Goal: Information Seeking & Learning: Learn about a topic

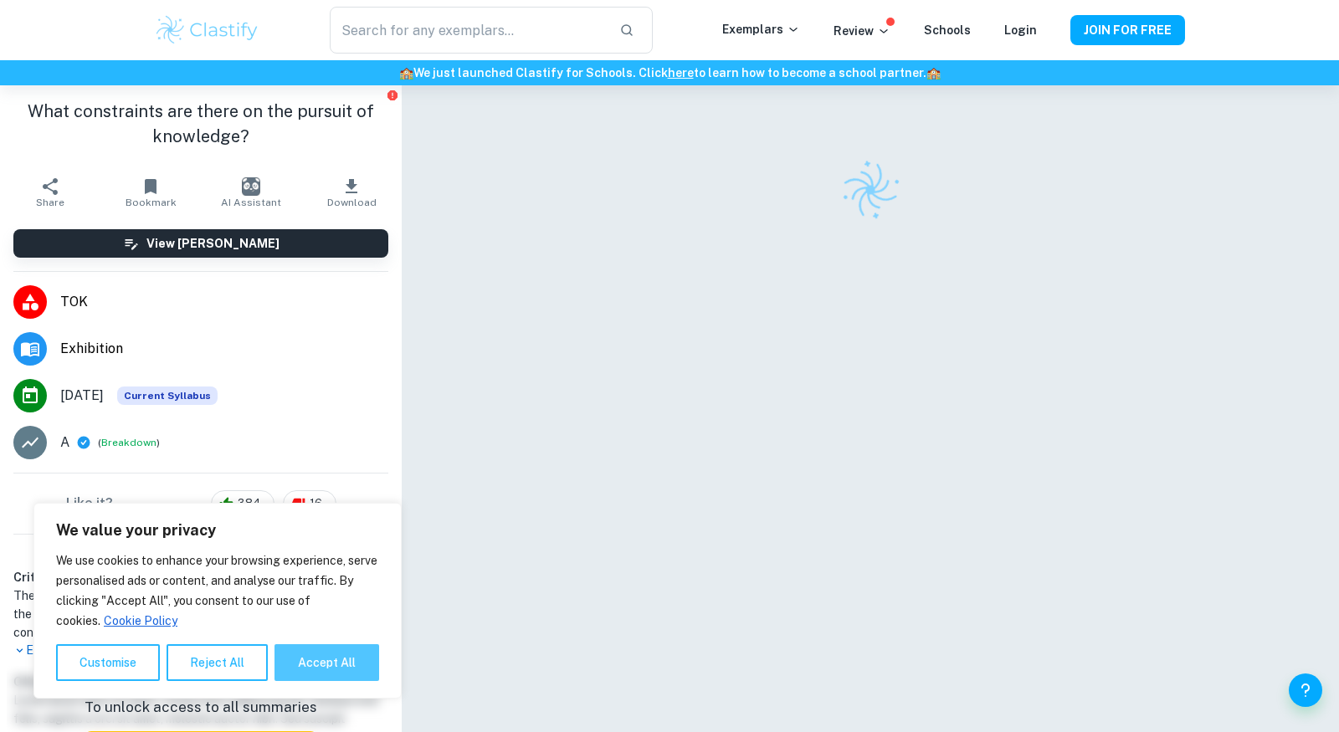
click at [341, 664] on button "Accept All" at bounding box center [326, 662] width 105 height 37
checkbox input "true"
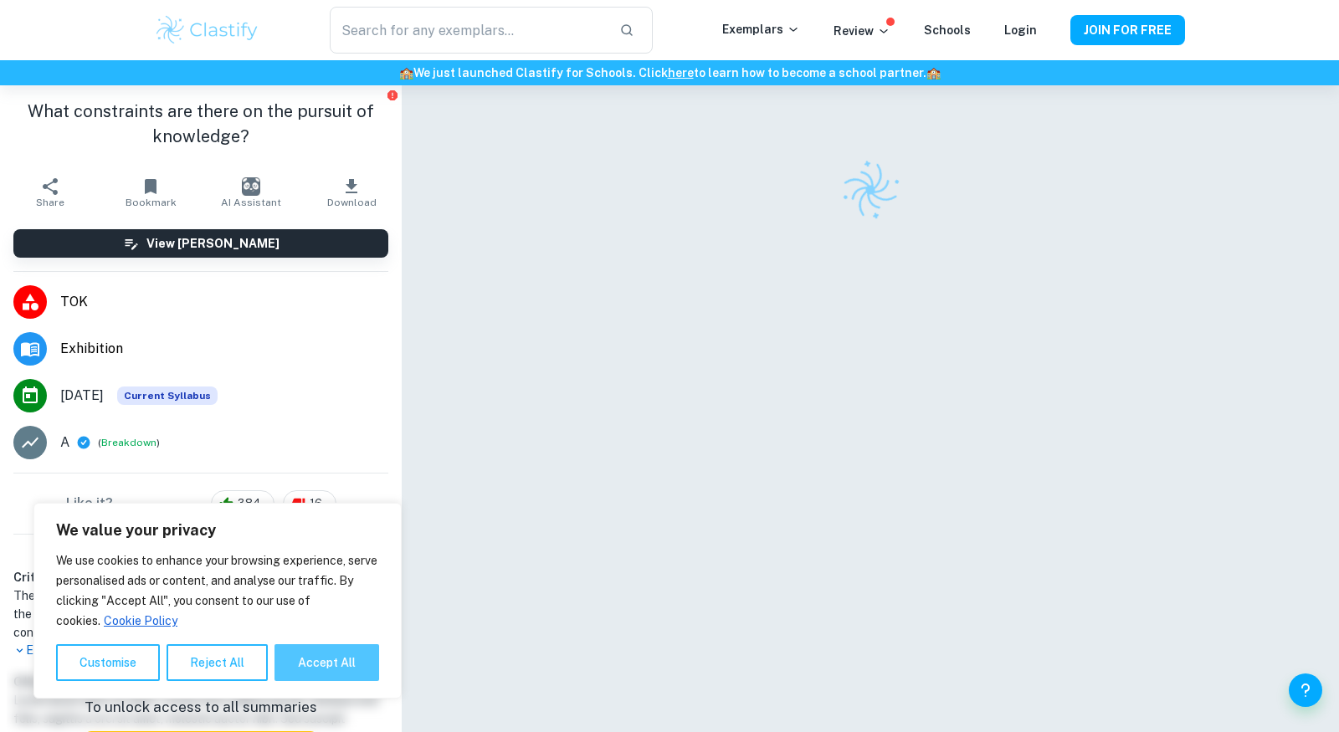
checkbox input "true"
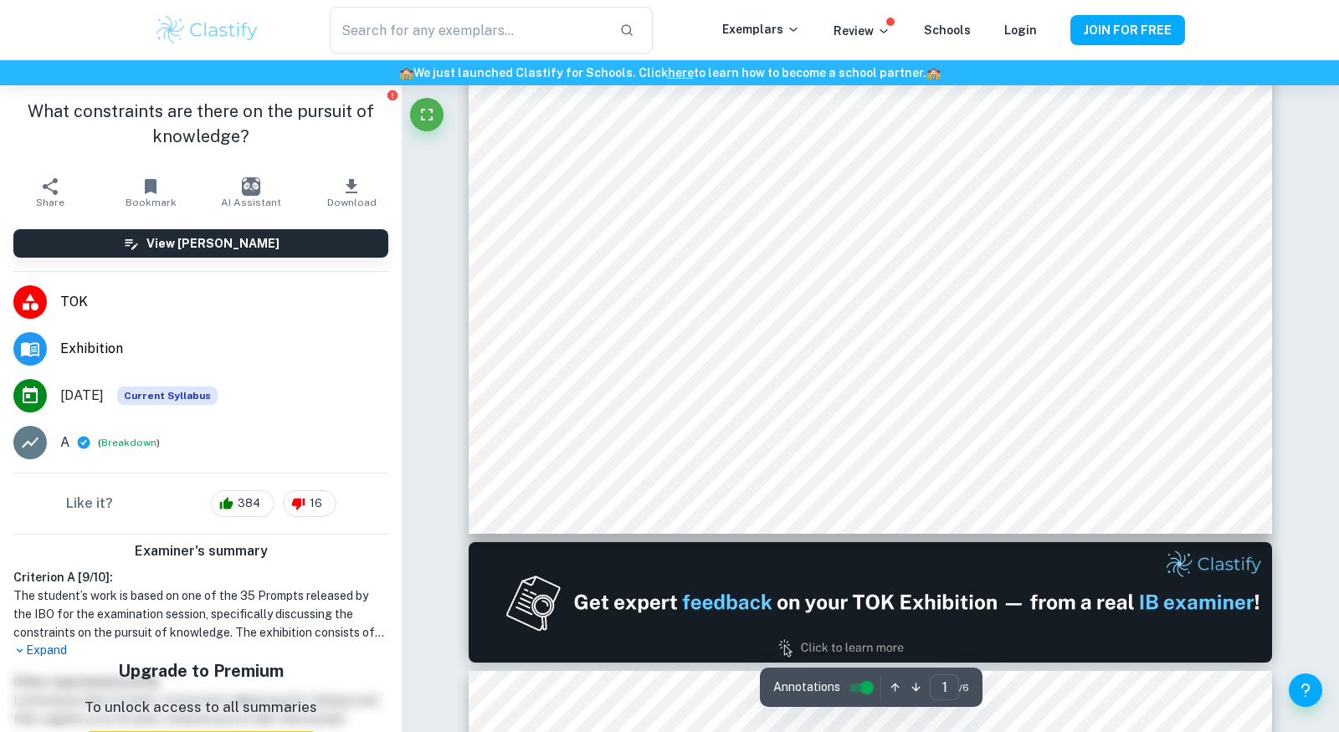
scroll to position [1229, 0]
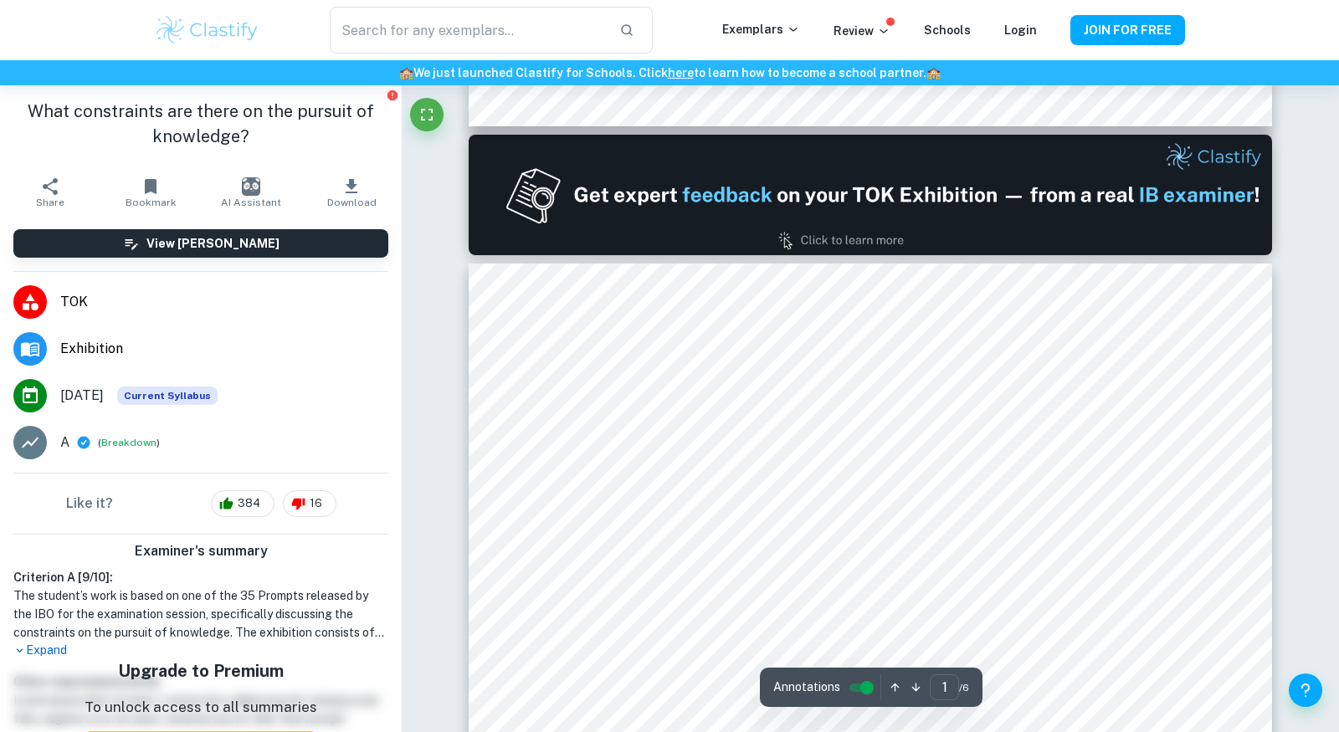
type input "2"
